Goal: Find specific page/section: Find specific page/section

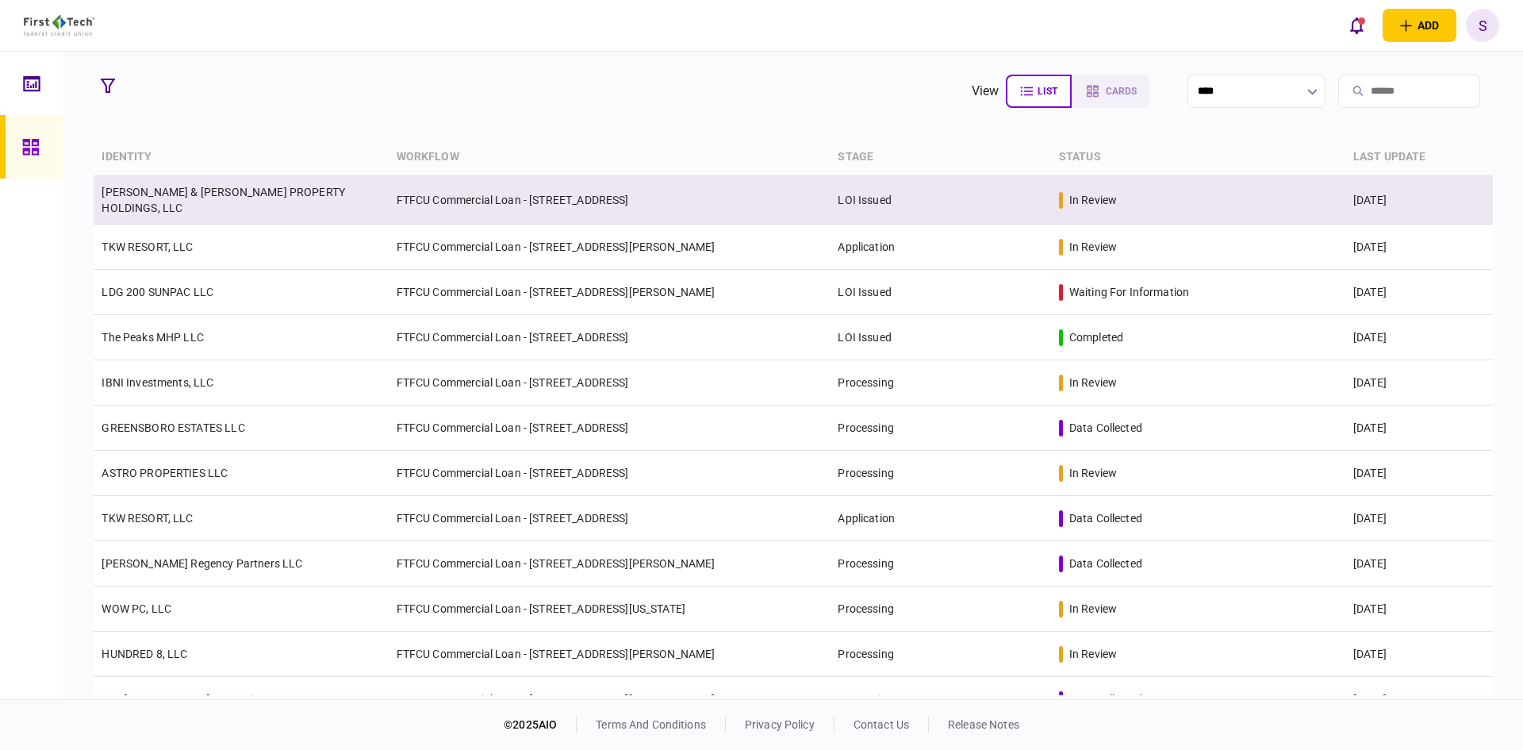
click at [285, 194] on link "[PERSON_NAME] & [PERSON_NAME] PROPERTY HOLDINGS, LLC" at bounding box center [224, 200] width 244 height 29
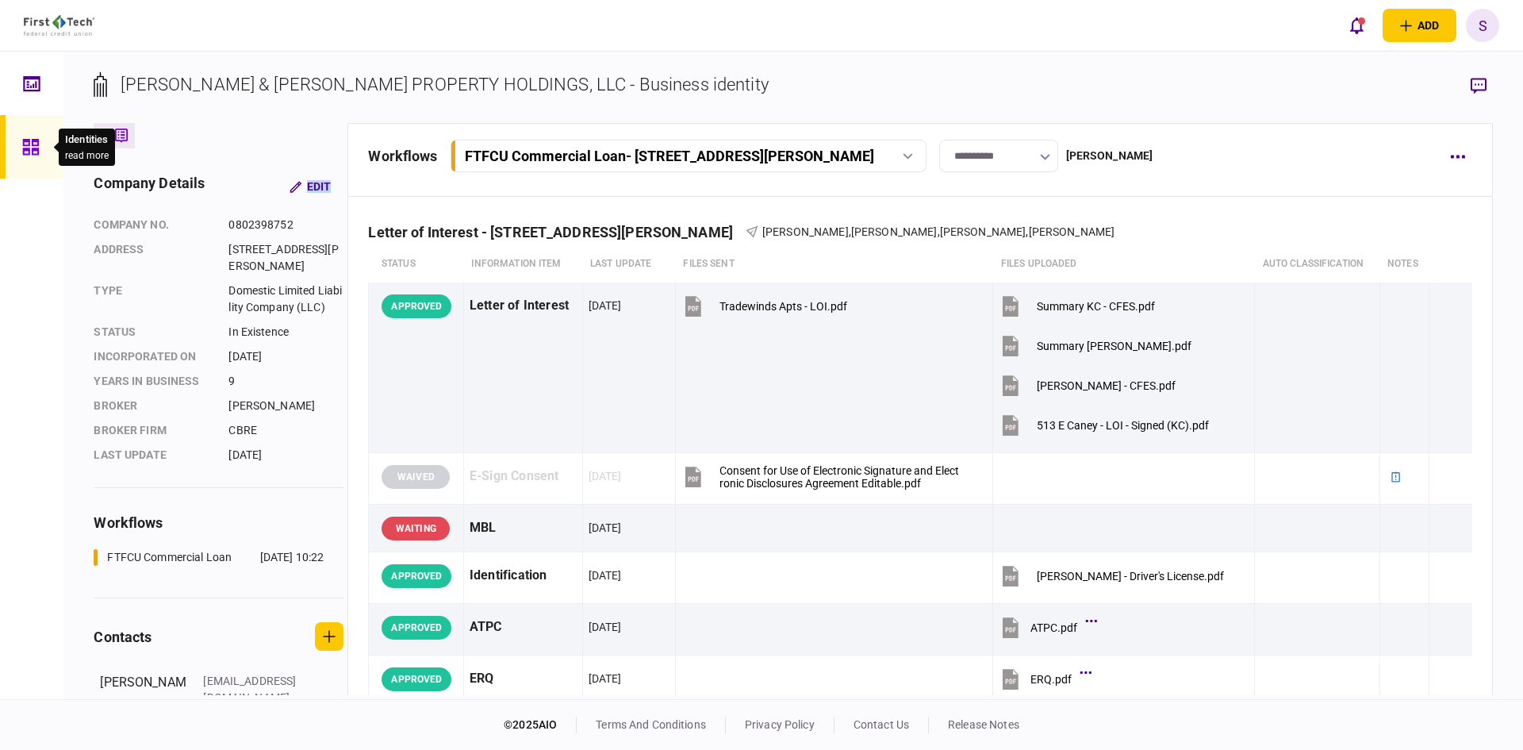
drag, startPoint x: 34, startPoint y: 150, endPoint x: 50, endPoint y: 159, distance: 18.5
click at [34, 150] on icon at bounding box center [30, 147] width 16 height 16
